Goal: Navigation & Orientation: Understand site structure

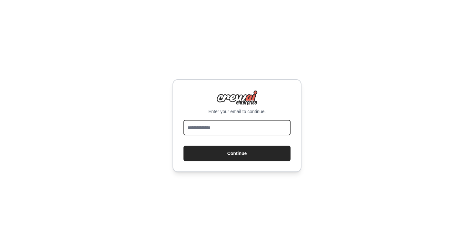
click at [213, 130] on input "email" at bounding box center [237, 127] width 107 height 15
type input "**********"
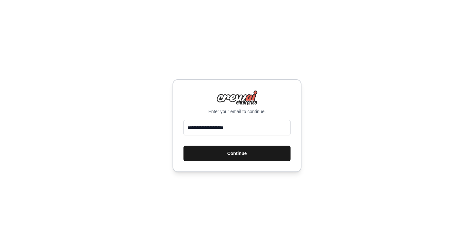
click at [230, 153] on button "Continue" at bounding box center [237, 153] width 107 height 15
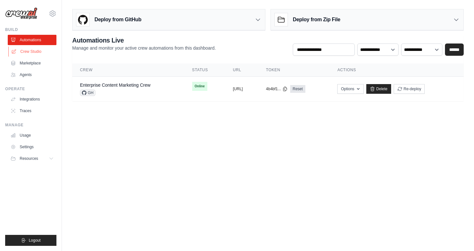
click at [22, 52] on link "Crew Studio" at bounding box center [32, 51] width 49 height 10
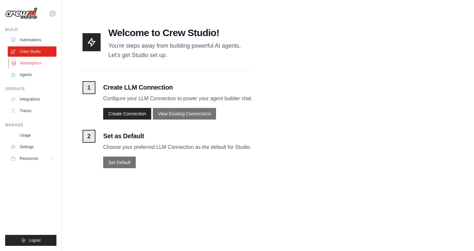
click at [27, 62] on link "Marketplace" at bounding box center [32, 63] width 49 height 10
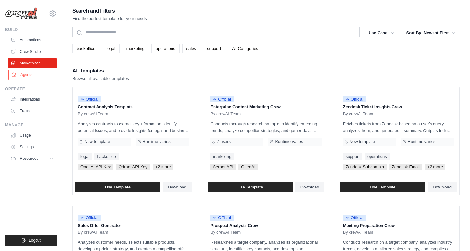
click at [30, 76] on link "Agents" at bounding box center [32, 75] width 49 height 10
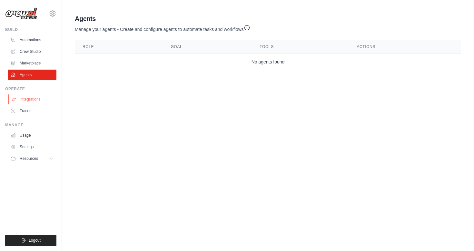
click at [30, 100] on link "Integrations" at bounding box center [32, 99] width 49 height 10
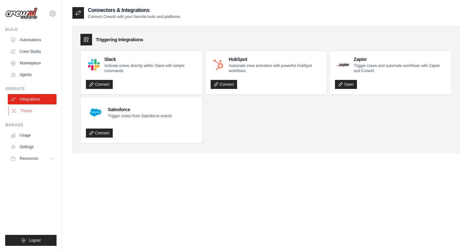
click at [30, 112] on link "Traces" at bounding box center [32, 111] width 49 height 10
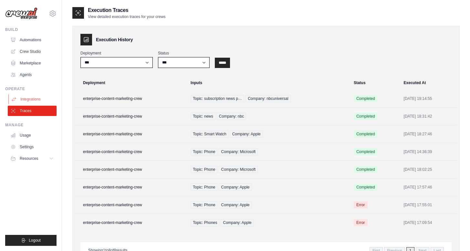
click at [29, 100] on link "Integrations" at bounding box center [32, 99] width 49 height 10
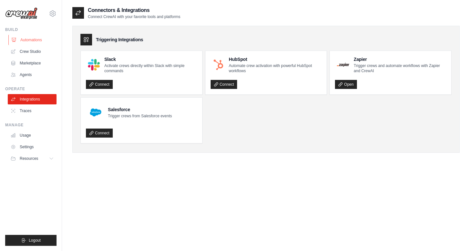
click at [32, 41] on link "Automations" at bounding box center [32, 40] width 49 height 10
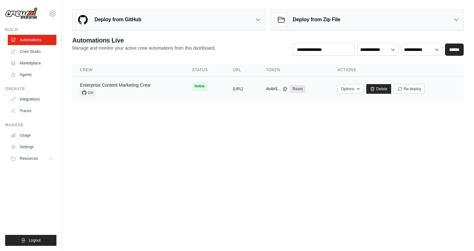
click at [130, 85] on link "Enterprise Content Marketing Crew" at bounding box center [115, 85] width 71 height 5
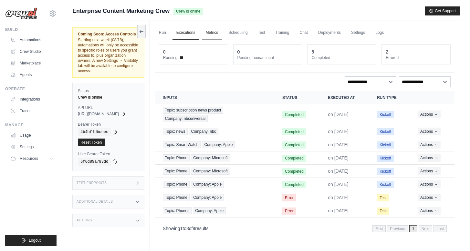
click at [216, 31] on link "Metrics" at bounding box center [212, 33] width 20 height 14
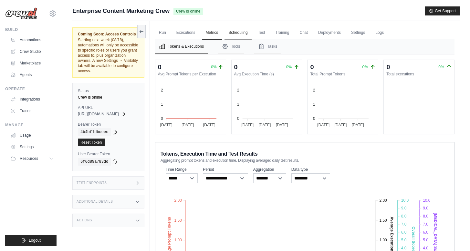
click at [247, 30] on link "Scheduling" at bounding box center [237, 33] width 27 height 14
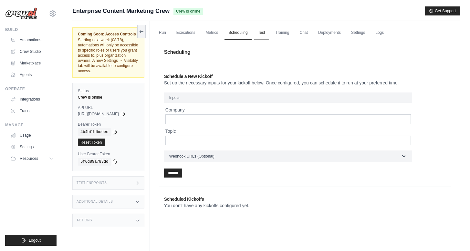
click at [269, 32] on link "Test" at bounding box center [261, 33] width 15 height 14
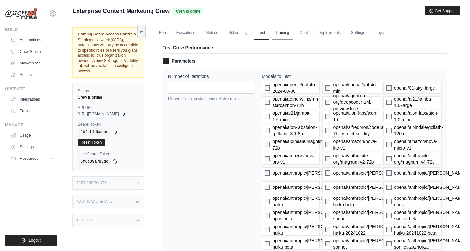
click at [284, 31] on link "Training" at bounding box center [282, 33] width 22 height 14
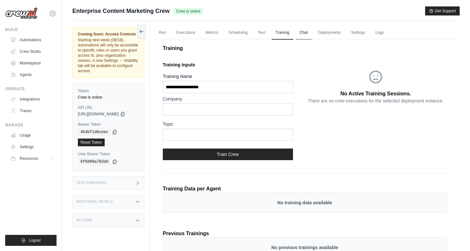
click at [304, 34] on link "Chat" at bounding box center [304, 33] width 16 height 14
click at [359, 29] on link "Settings" at bounding box center [358, 33] width 22 height 14
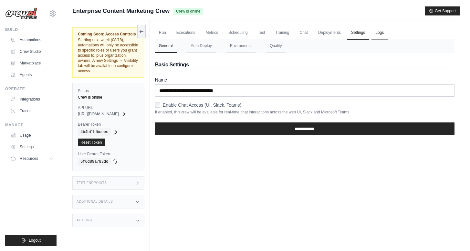
click at [379, 32] on link "Logs" at bounding box center [379, 33] width 16 height 14
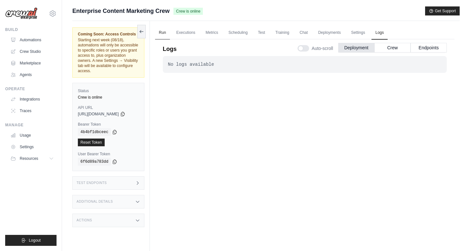
click at [168, 34] on link "Run" at bounding box center [162, 33] width 15 height 14
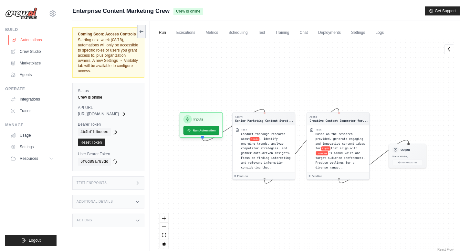
click at [41, 42] on link "Automations" at bounding box center [32, 40] width 49 height 10
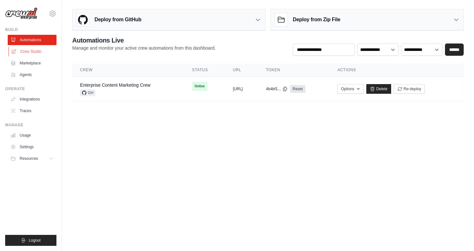
click at [37, 49] on link "Crew Studio" at bounding box center [32, 51] width 49 height 10
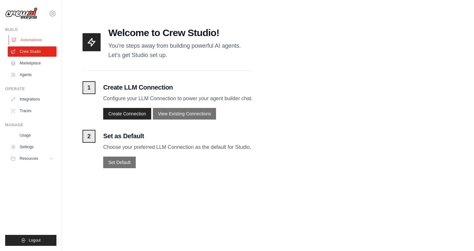
click at [35, 41] on link "Automations" at bounding box center [32, 40] width 49 height 10
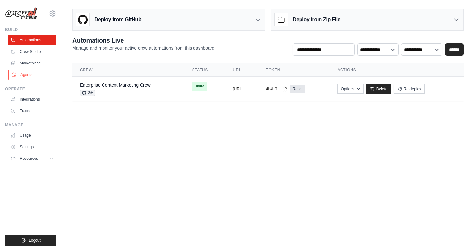
click at [30, 76] on link "Agents" at bounding box center [32, 75] width 49 height 10
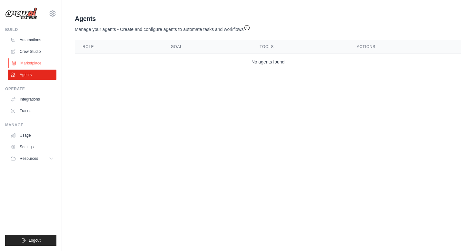
click at [26, 64] on link "Marketplace" at bounding box center [32, 63] width 49 height 10
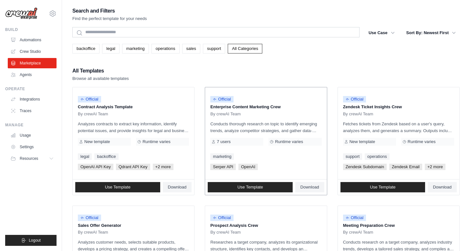
click at [223, 143] on span "7 users" at bounding box center [224, 141] width 14 height 5
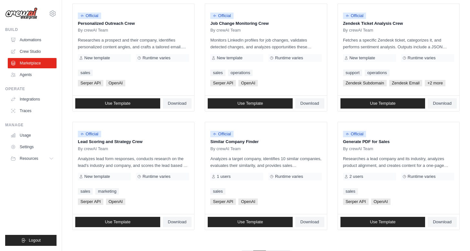
scroll to position [347, 0]
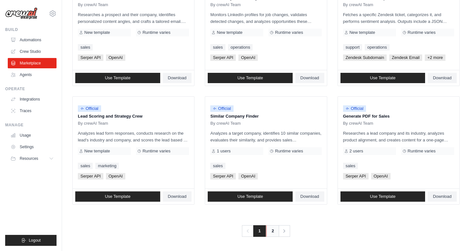
click at [277, 233] on link "2" at bounding box center [272, 232] width 13 height 12
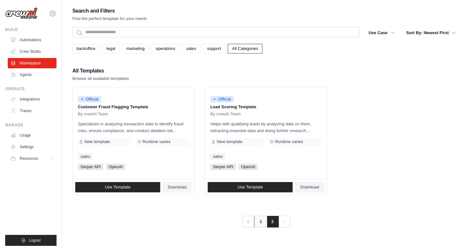
click at [263, 218] on link "1" at bounding box center [260, 222] width 13 height 12
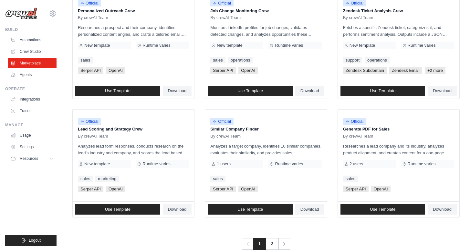
scroll to position [347, 0]
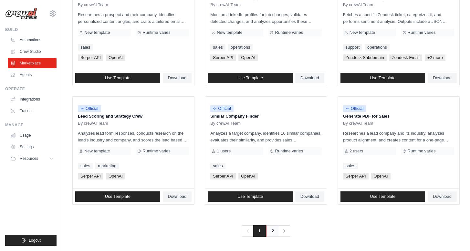
click at [270, 227] on link "2" at bounding box center [272, 232] width 13 height 12
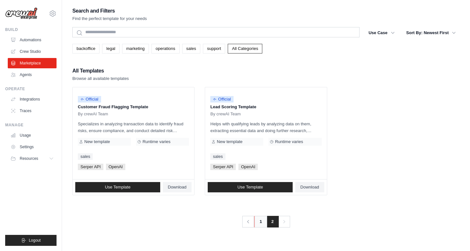
click at [260, 219] on link "1" at bounding box center [260, 222] width 13 height 12
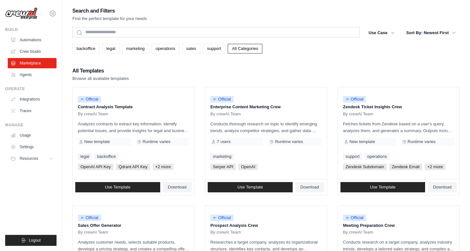
scroll to position [81, 0]
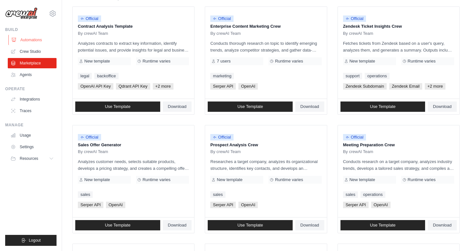
click at [31, 37] on link "Automations" at bounding box center [32, 40] width 49 height 10
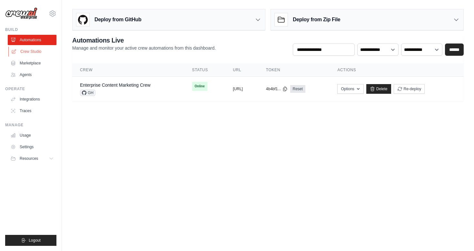
click at [28, 50] on link "Crew Studio" at bounding box center [32, 51] width 49 height 10
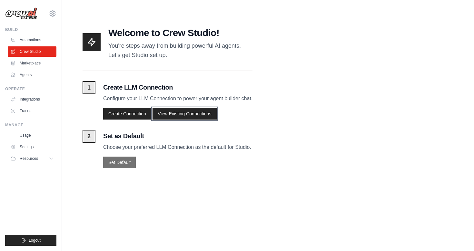
click at [173, 117] on button "View Existing Connections" at bounding box center [185, 114] width 64 height 12
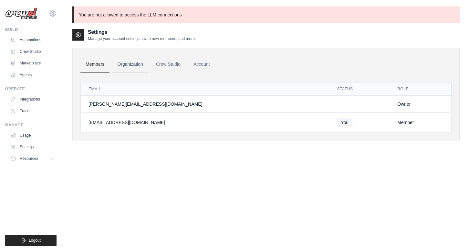
click at [135, 62] on link "Organization" at bounding box center [130, 64] width 36 height 17
click at [136, 66] on link "Organization" at bounding box center [130, 64] width 36 height 17
click at [169, 65] on link "Crew Studio" at bounding box center [168, 64] width 35 height 17
click at [207, 67] on link "Account" at bounding box center [201, 64] width 27 height 17
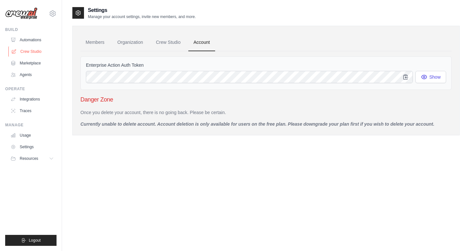
click at [26, 51] on link "Crew Studio" at bounding box center [32, 51] width 49 height 10
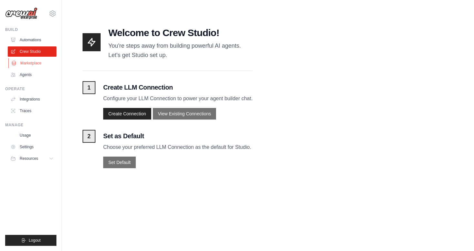
click at [33, 62] on link "Marketplace" at bounding box center [32, 63] width 49 height 10
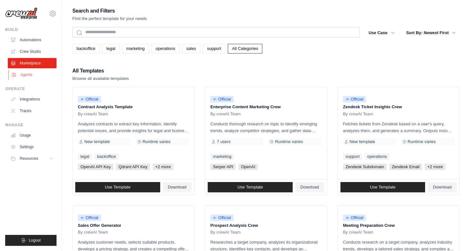
click at [31, 77] on link "Agents" at bounding box center [32, 75] width 49 height 10
